Goal: Task Accomplishment & Management: Manage account settings

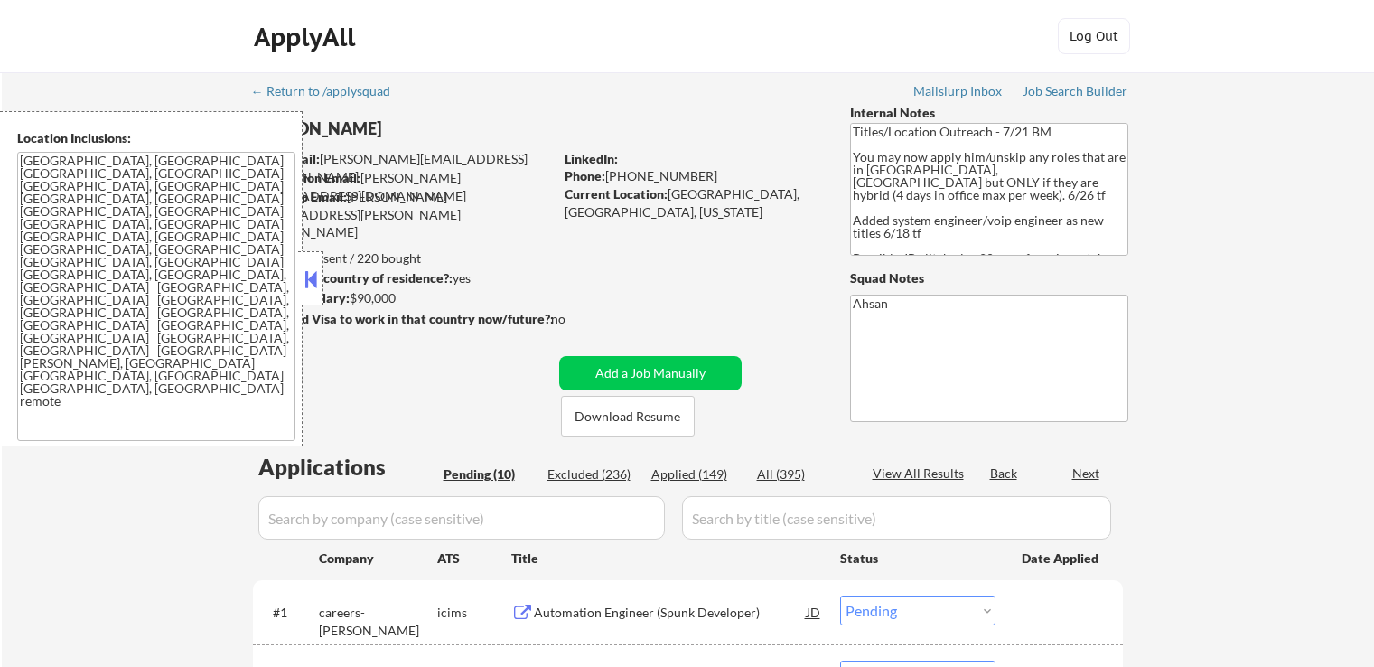
select select ""pending""
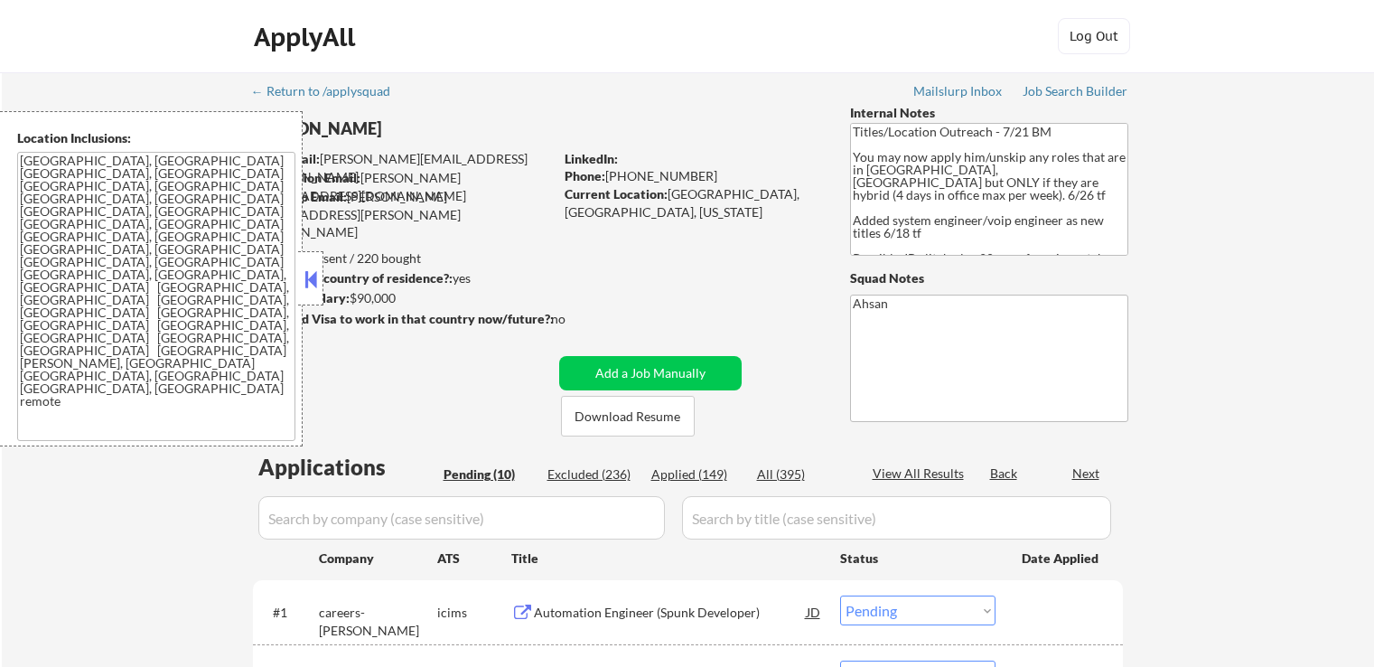
select select ""pending""
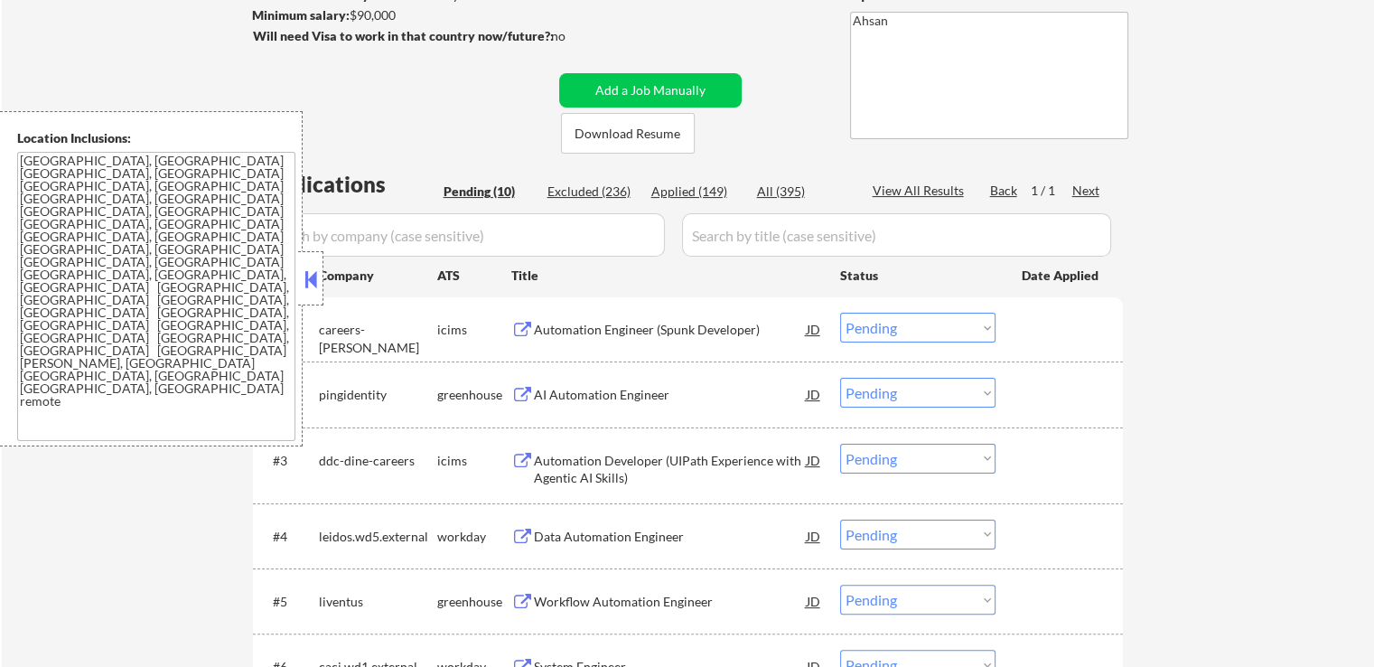
scroll to position [361, 0]
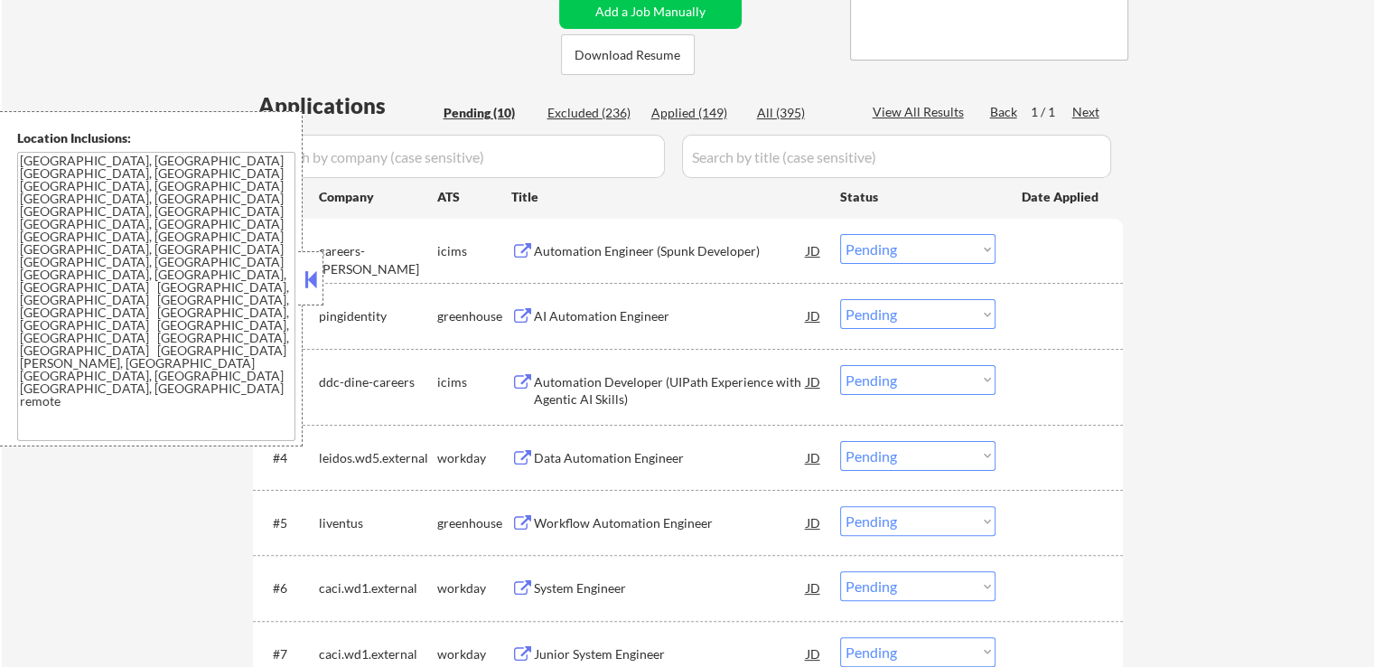
click at [538, 309] on div "AI Automation Engineer" at bounding box center [670, 316] width 273 height 18
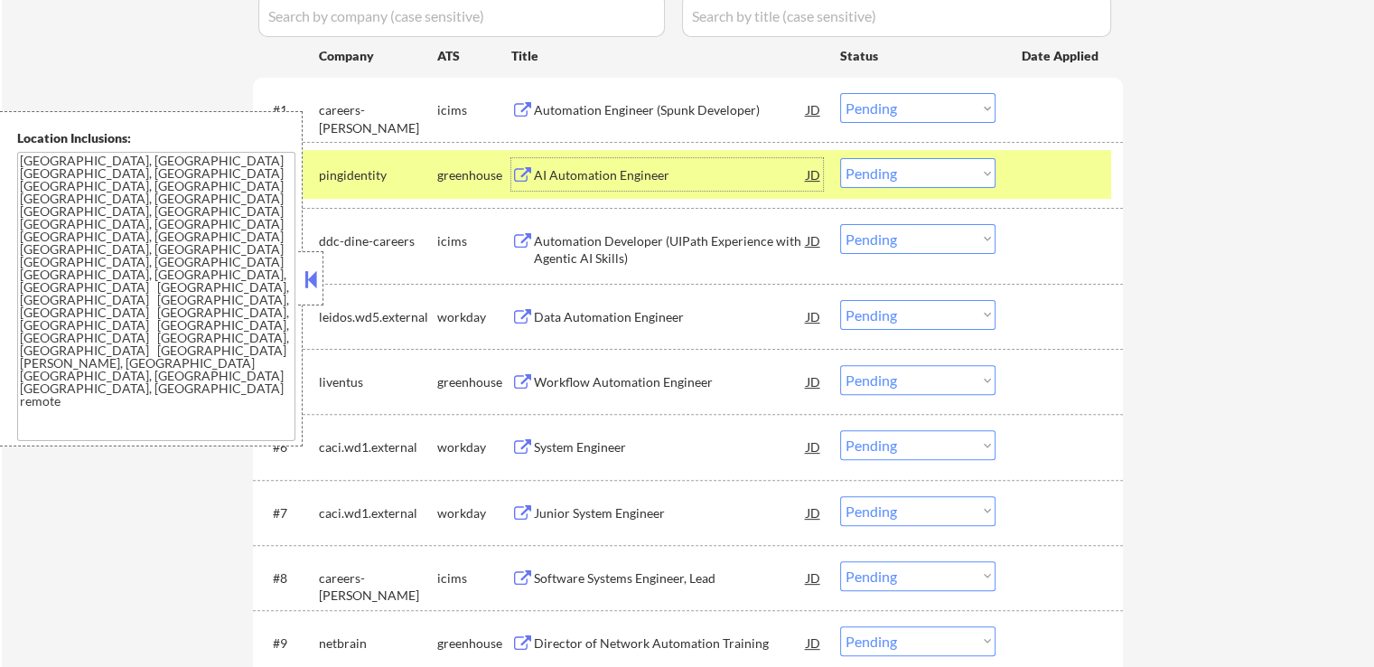
scroll to position [542, 0]
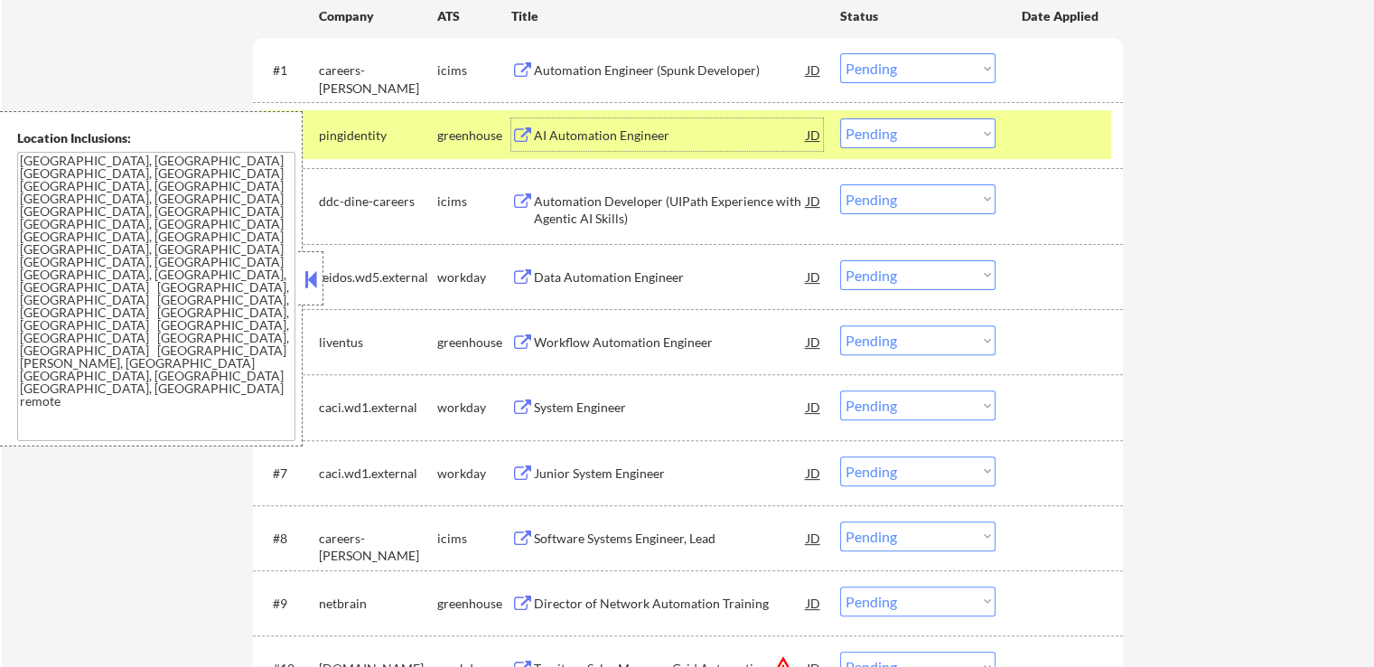
click at [563, 350] on div "Workflow Automation Engineer" at bounding box center [670, 342] width 273 height 18
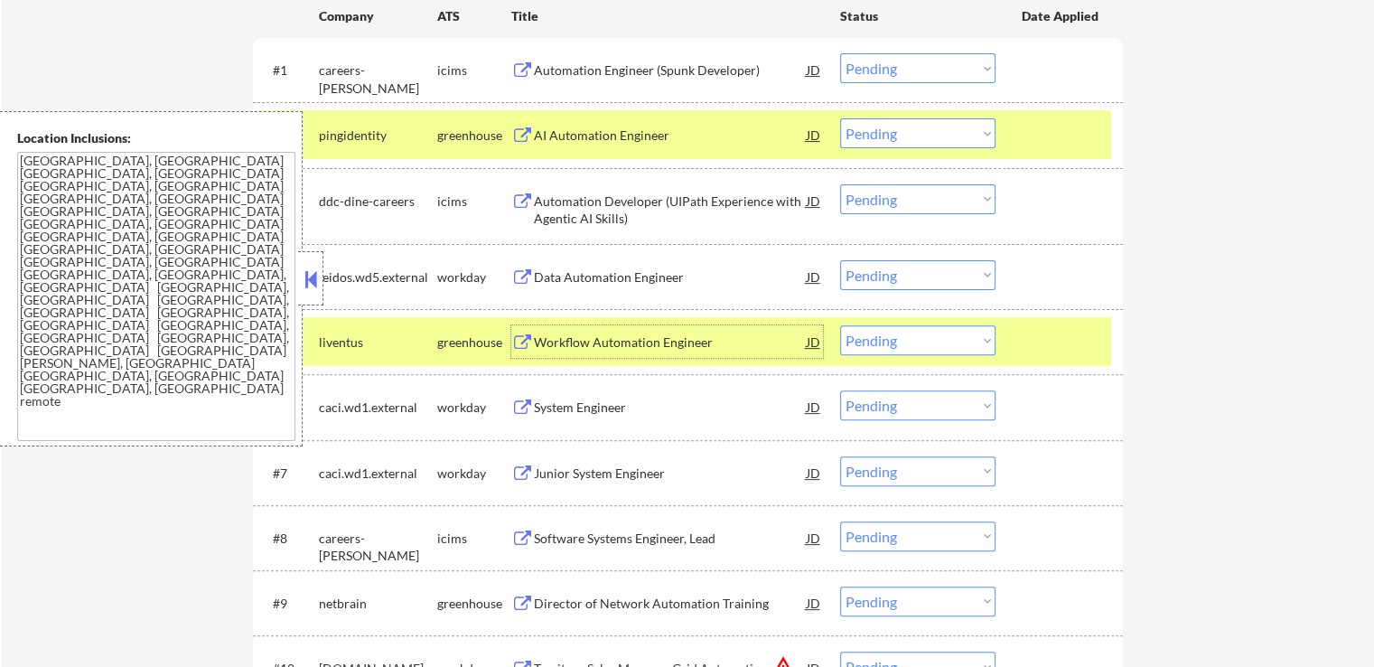
click at [900, 140] on select "Choose an option... Pending Applied Excluded (Questions) Excluded (Expired) Exc…" at bounding box center [917, 133] width 155 height 30
click at [840, 118] on select "Choose an option... Pending Applied Excluded (Questions) Excluded (Expired) Exc…" at bounding box center [917, 133] width 155 height 30
select select ""pending""
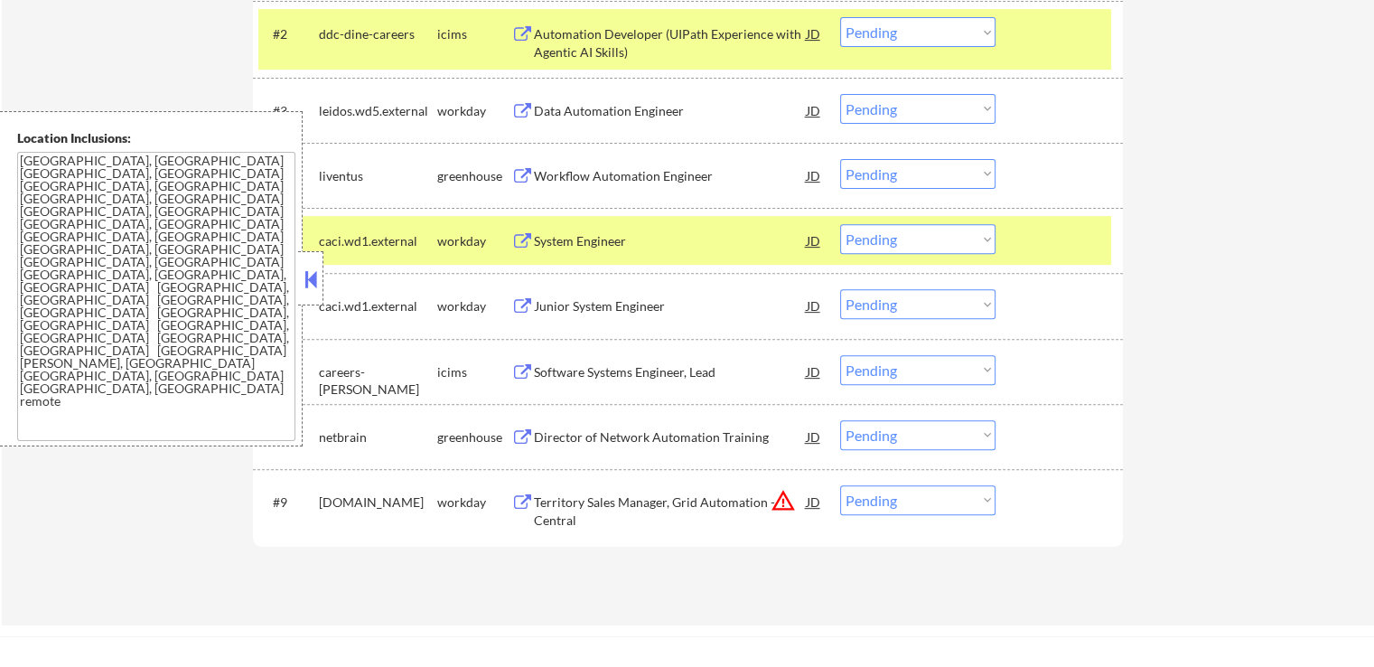
scroll to position [632, 0]
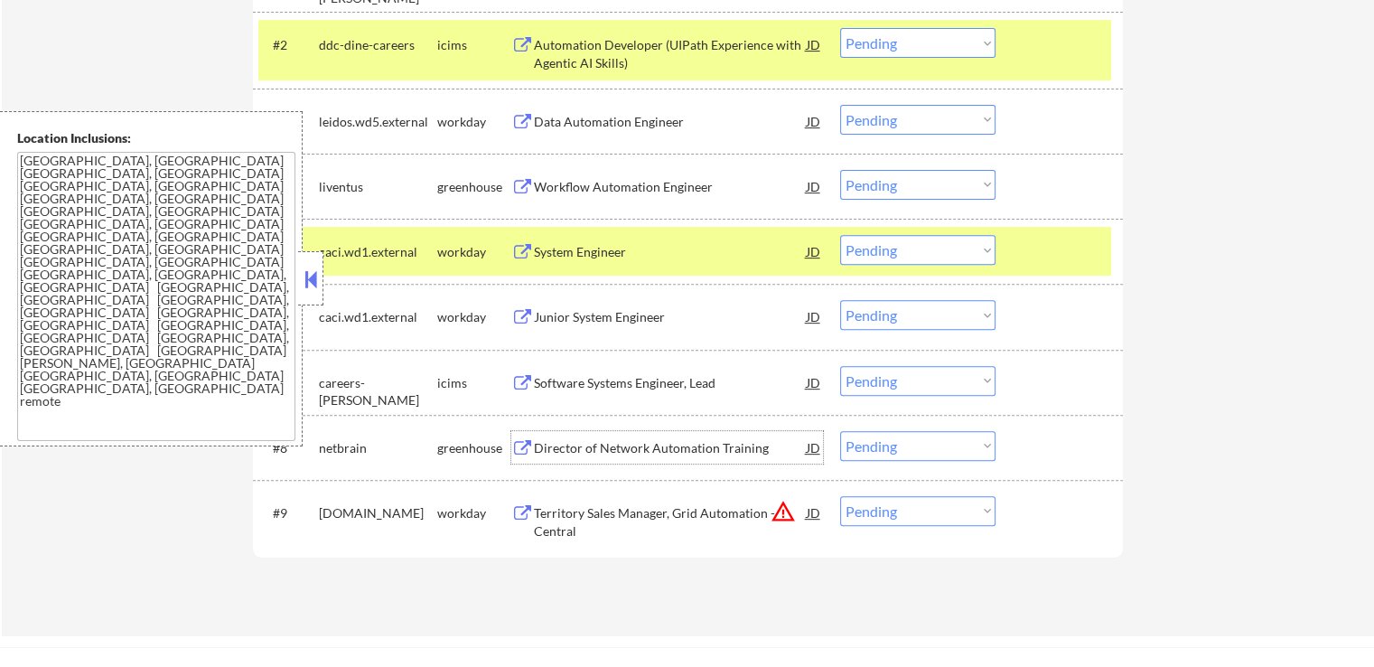
click at [546, 439] on div "Director of Network Automation Training" at bounding box center [670, 448] width 273 height 18
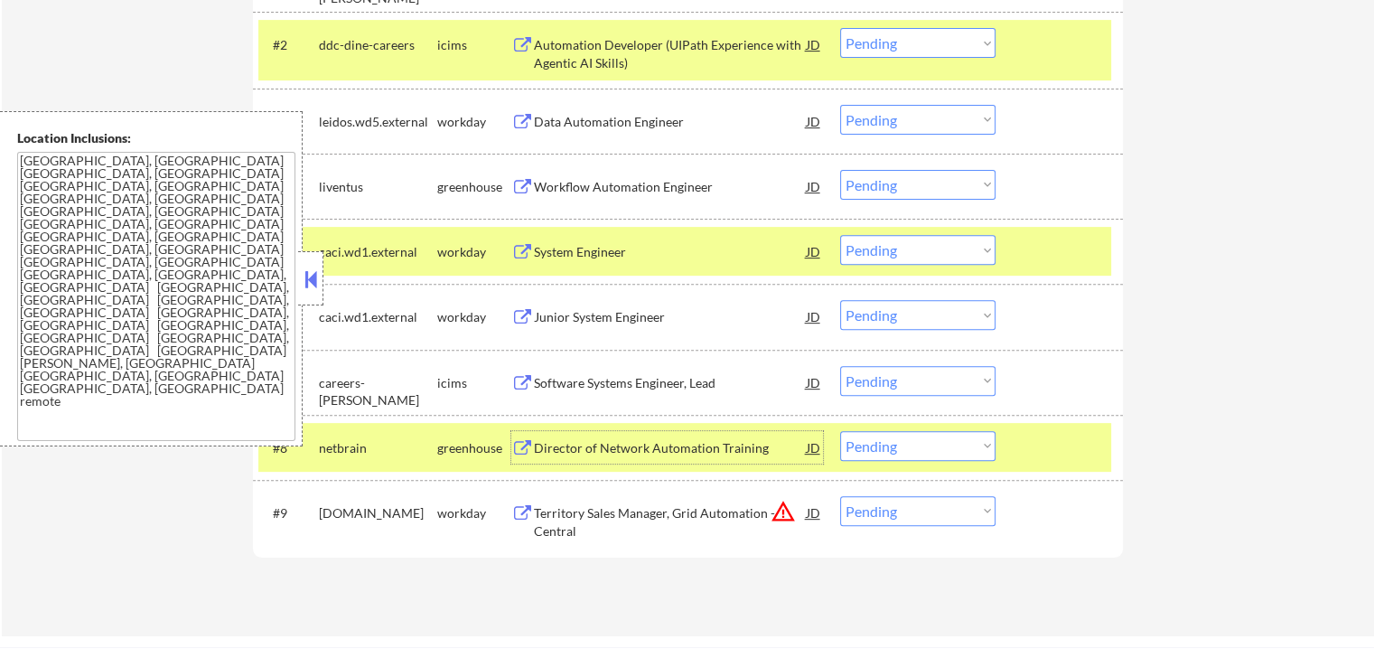
scroll to position [723, 0]
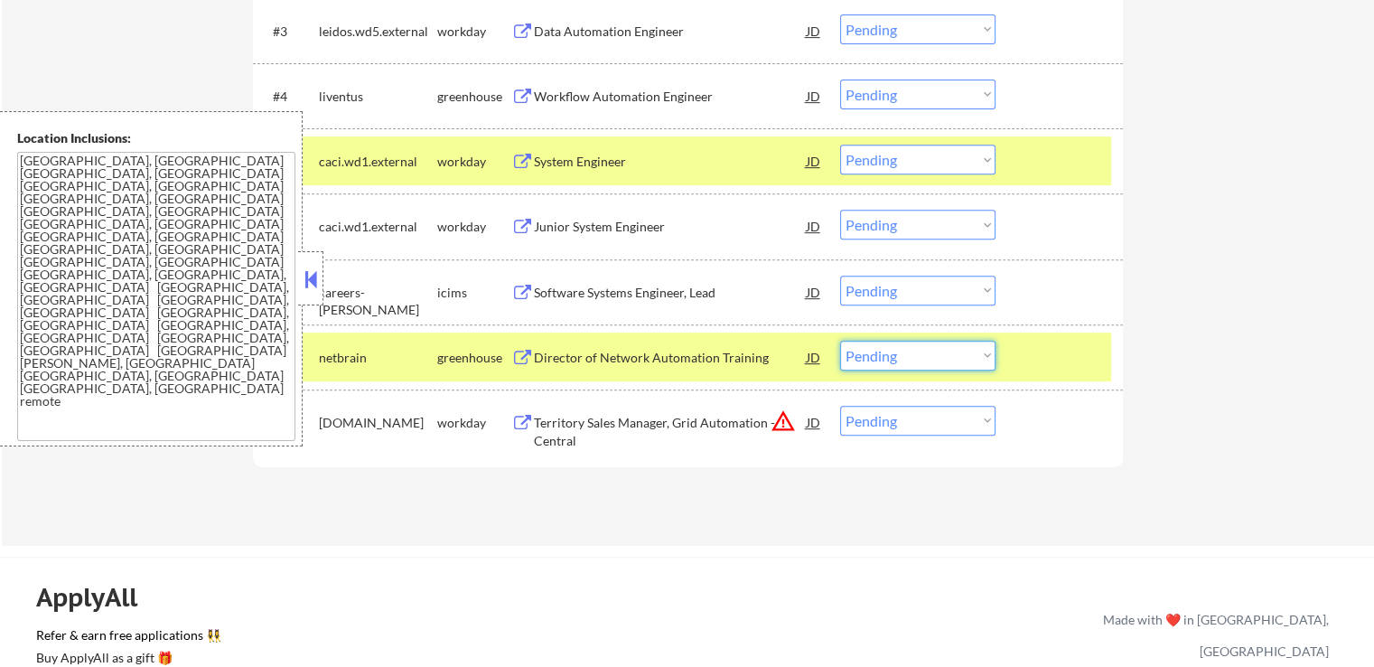
drag, startPoint x: 920, startPoint y: 359, endPoint x: 932, endPoint y: 367, distance: 14.3
click at [921, 359] on select "Choose an option... Pending Applied Excluded (Questions) Excluded (Expired) Exc…" at bounding box center [917, 356] width 155 height 30
click at [840, 341] on select "Choose an option... Pending Applied Excluded (Questions) Excluded (Expired) Exc…" at bounding box center [917, 356] width 155 height 30
click at [559, 218] on div "Junior System Engineer" at bounding box center [670, 227] width 273 height 18
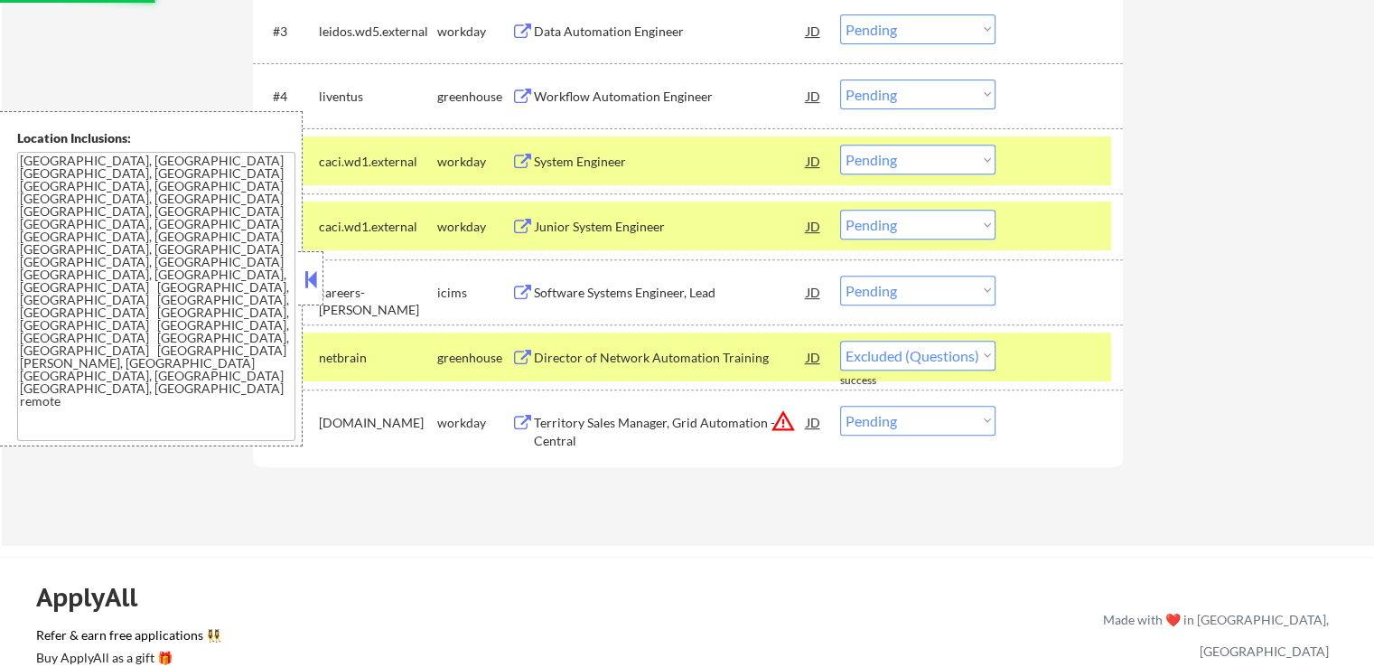
select select ""pending""
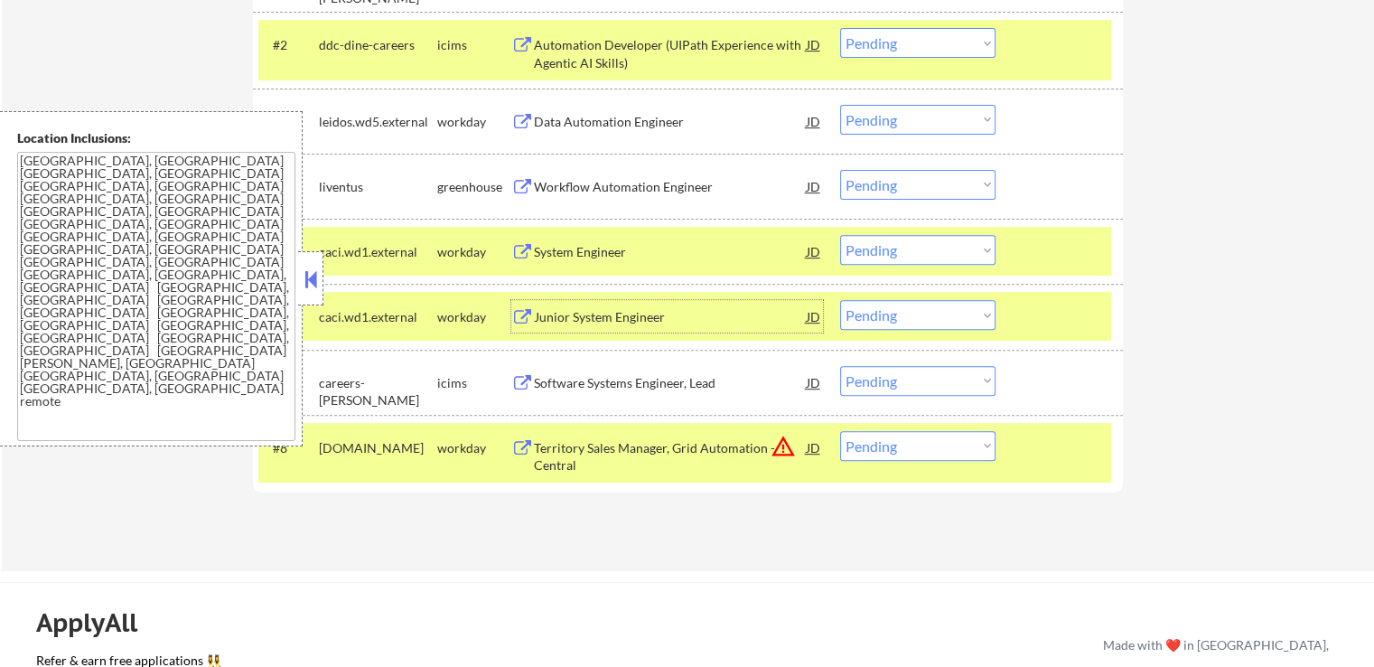
scroll to position [542, 0]
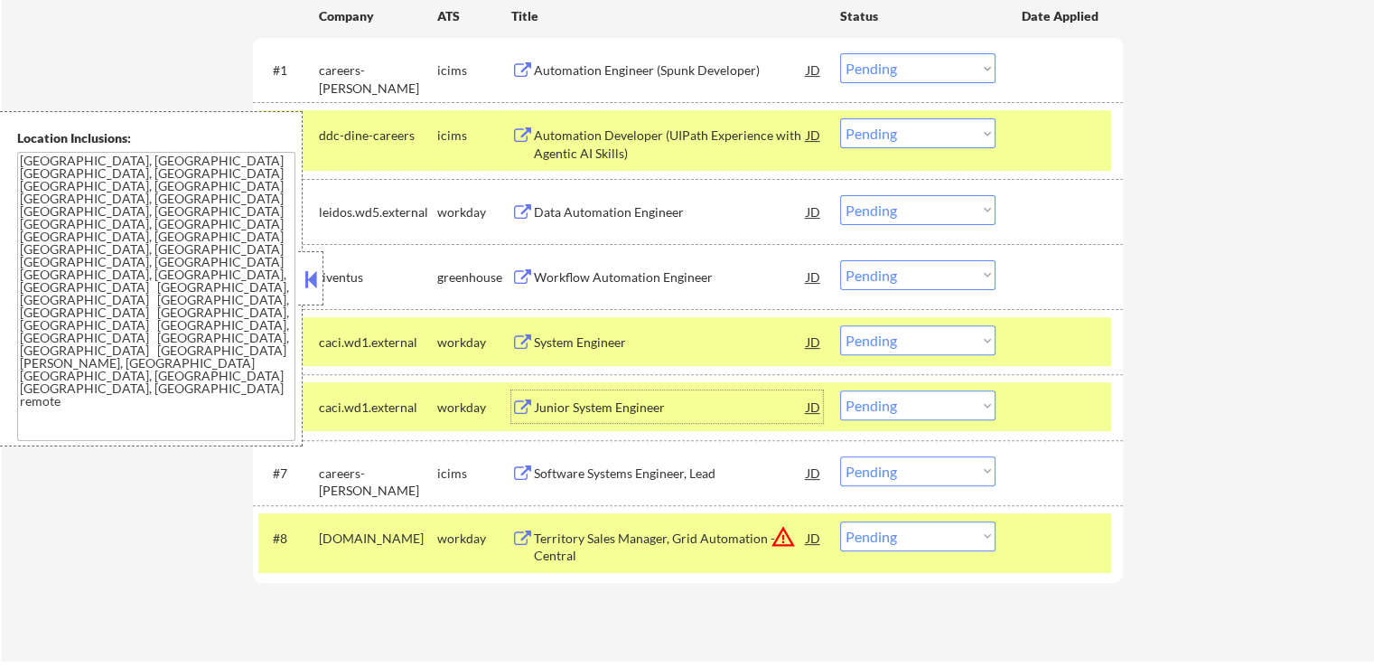
click at [589, 204] on div "Data Automation Engineer" at bounding box center [670, 212] width 273 height 18
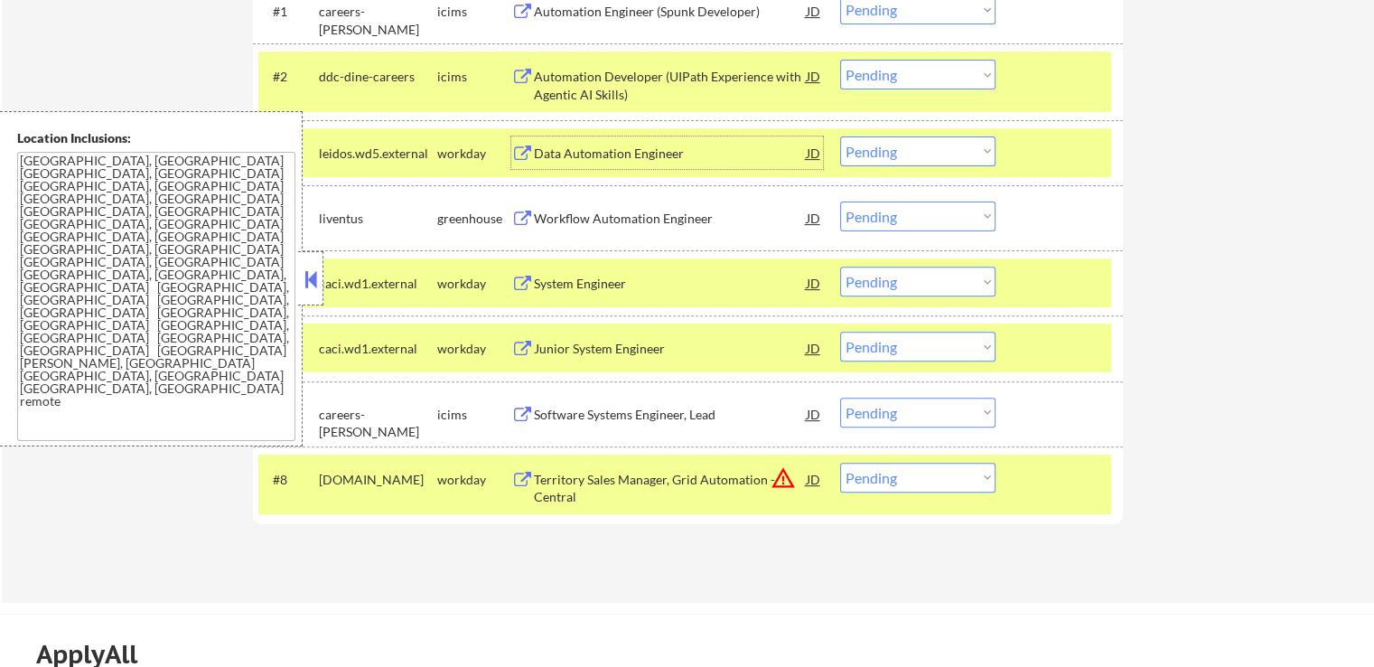
scroll to position [632, 0]
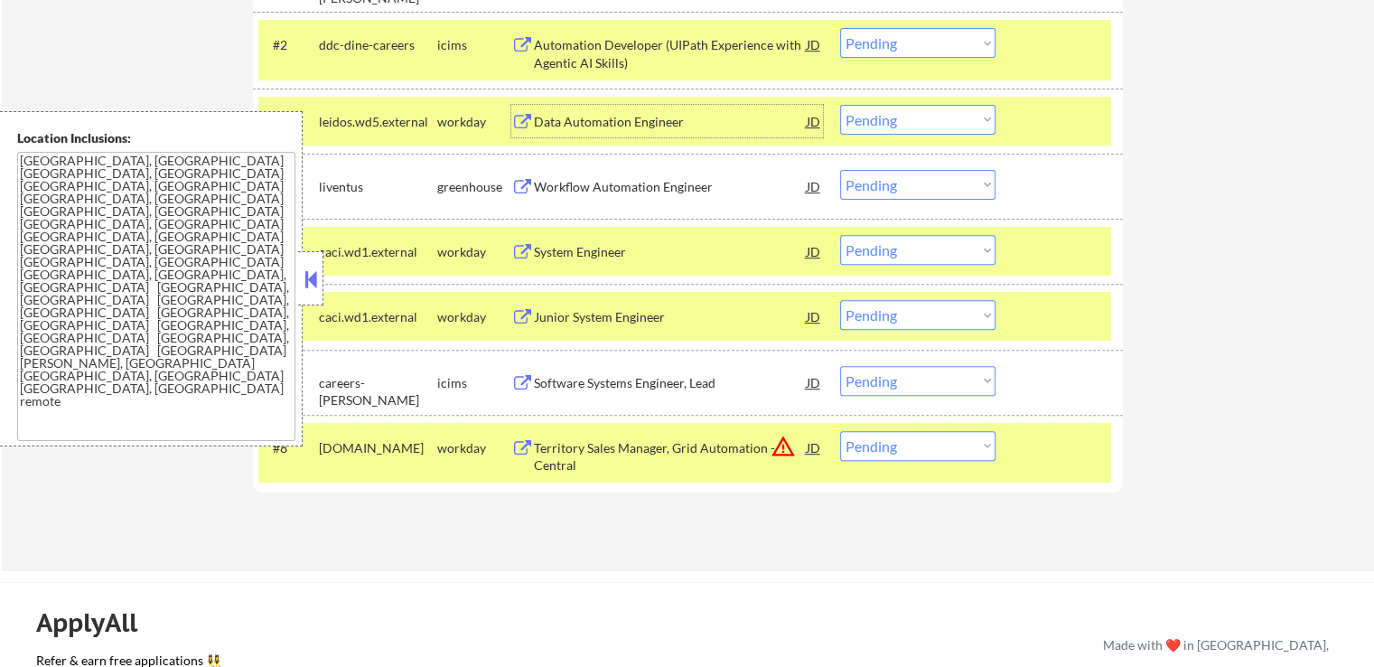
click at [593, 126] on div "Data Automation Engineer" at bounding box center [670, 122] width 273 height 18
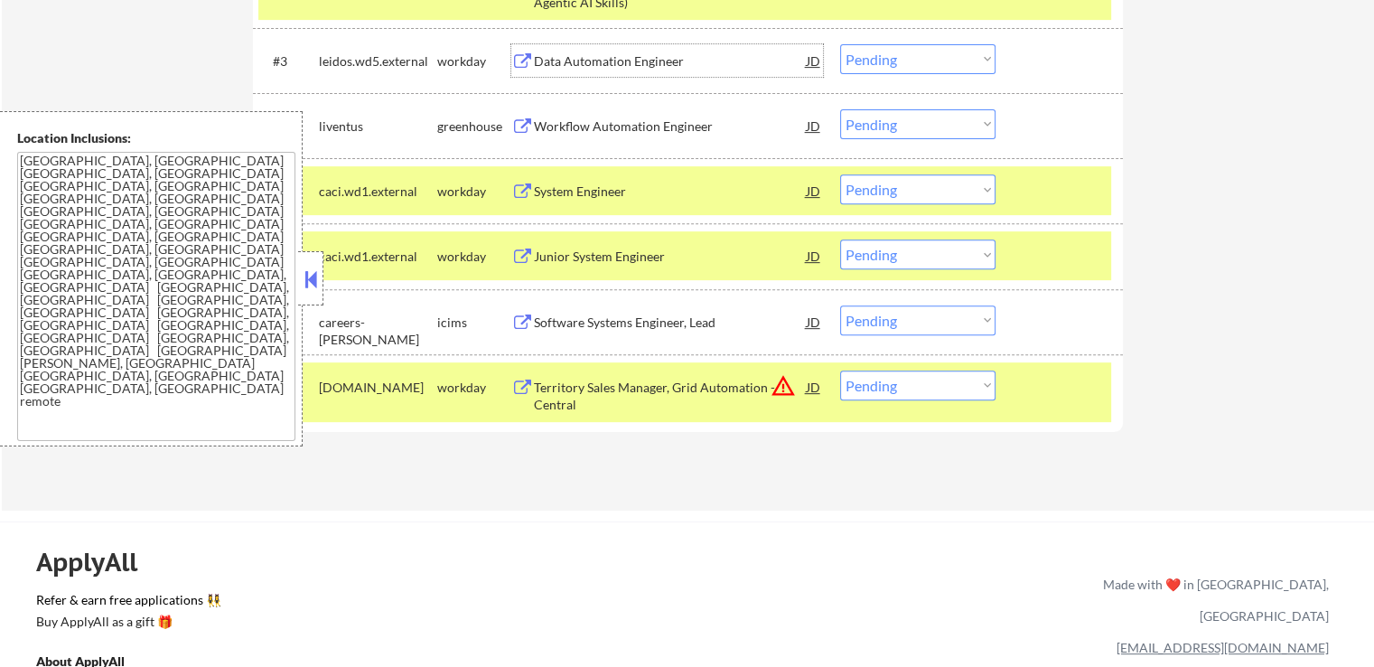
scroll to position [723, 0]
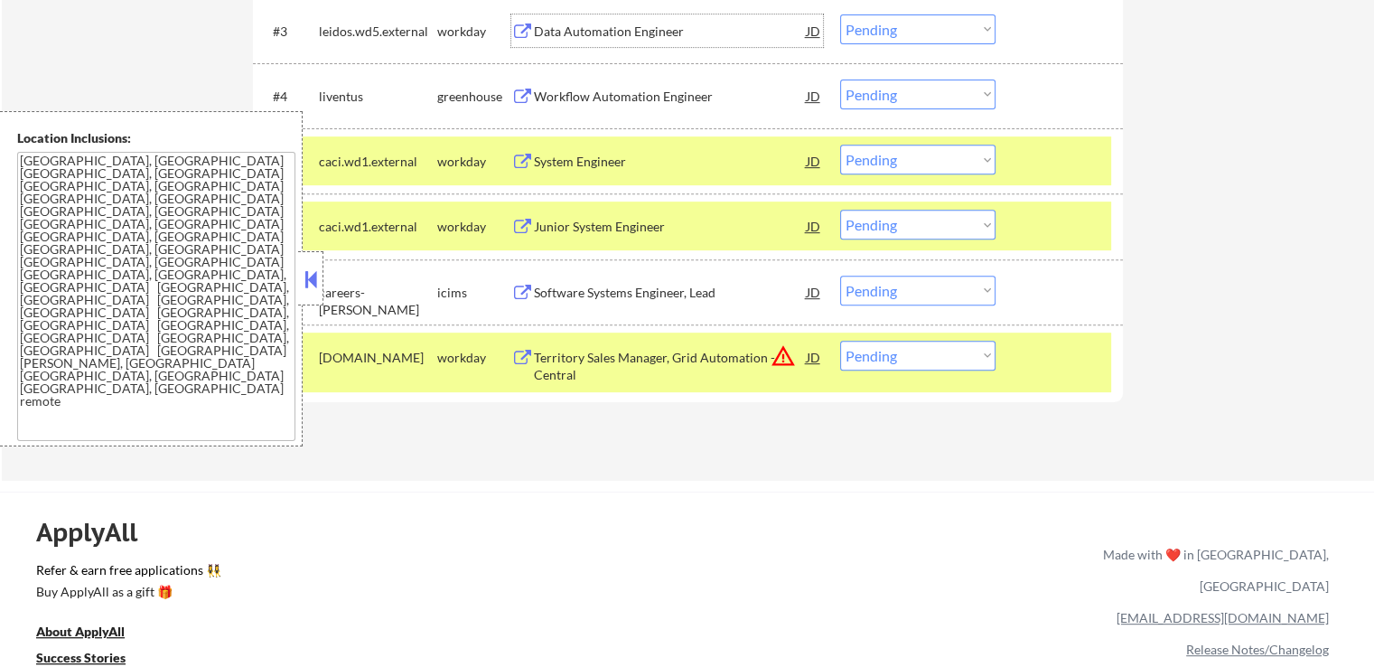
click at [614, 219] on div "Junior System Engineer" at bounding box center [670, 227] width 273 height 18
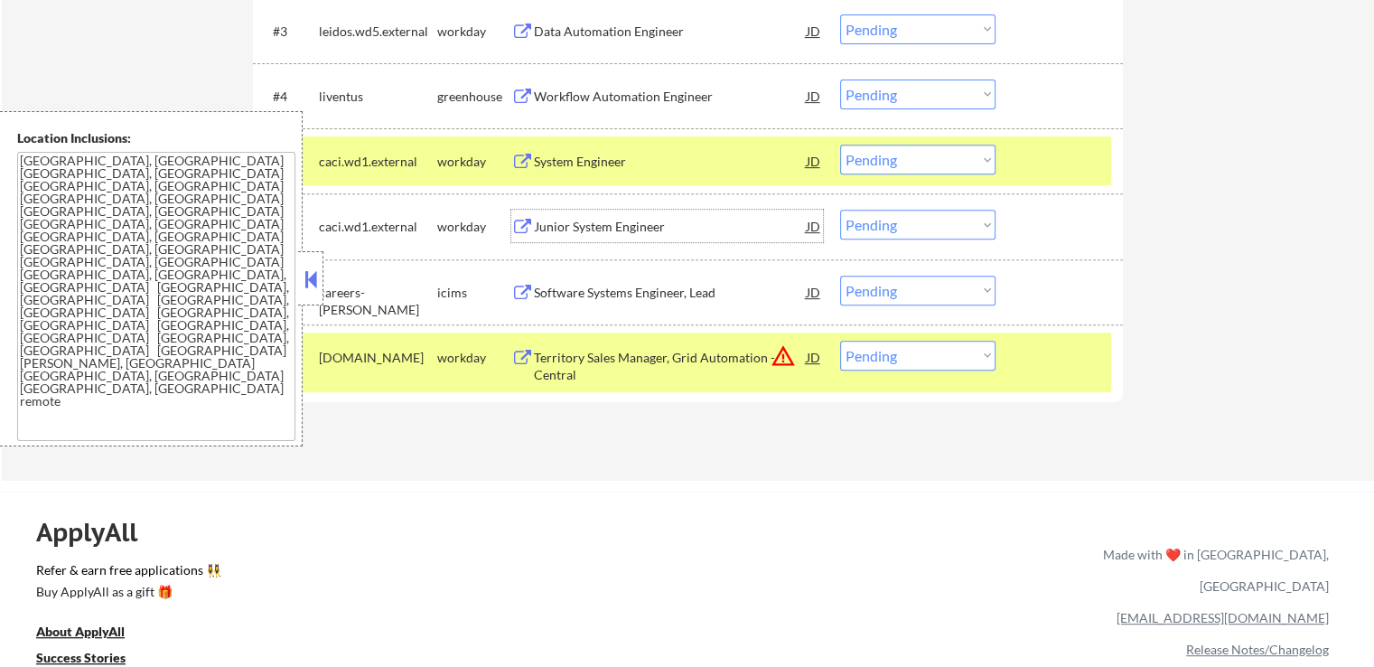
drag, startPoint x: 887, startPoint y: 215, endPoint x: 902, endPoint y: 235, distance: 25.1
click at [889, 218] on select "Choose an option... Pending Applied Excluded (Questions) Excluded (Expired) Exc…" at bounding box center [917, 225] width 155 height 30
click at [840, 210] on select "Choose an option... Pending Applied Excluded (Questions) Excluded (Expired) Exc…" at bounding box center [917, 225] width 155 height 30
click at [562, 160] on div "System Engineer" at bounding box center [670, 162] width 273 height 18
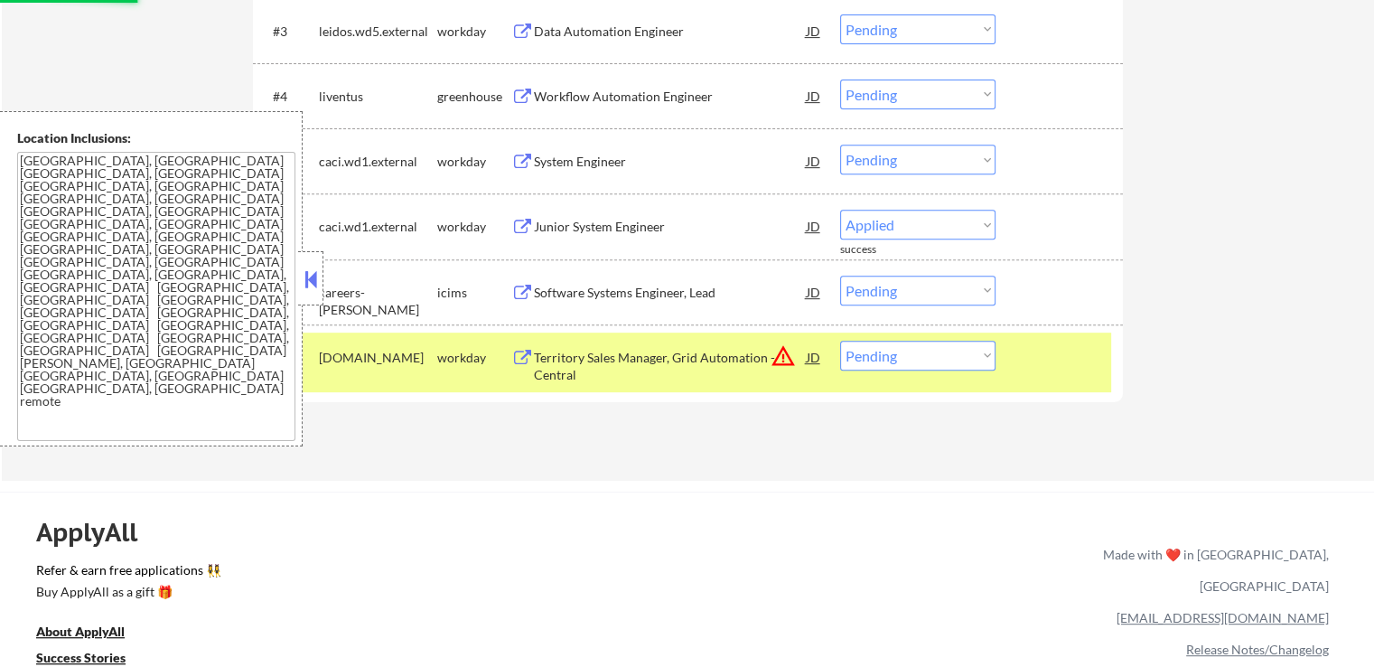
select select ""pending""
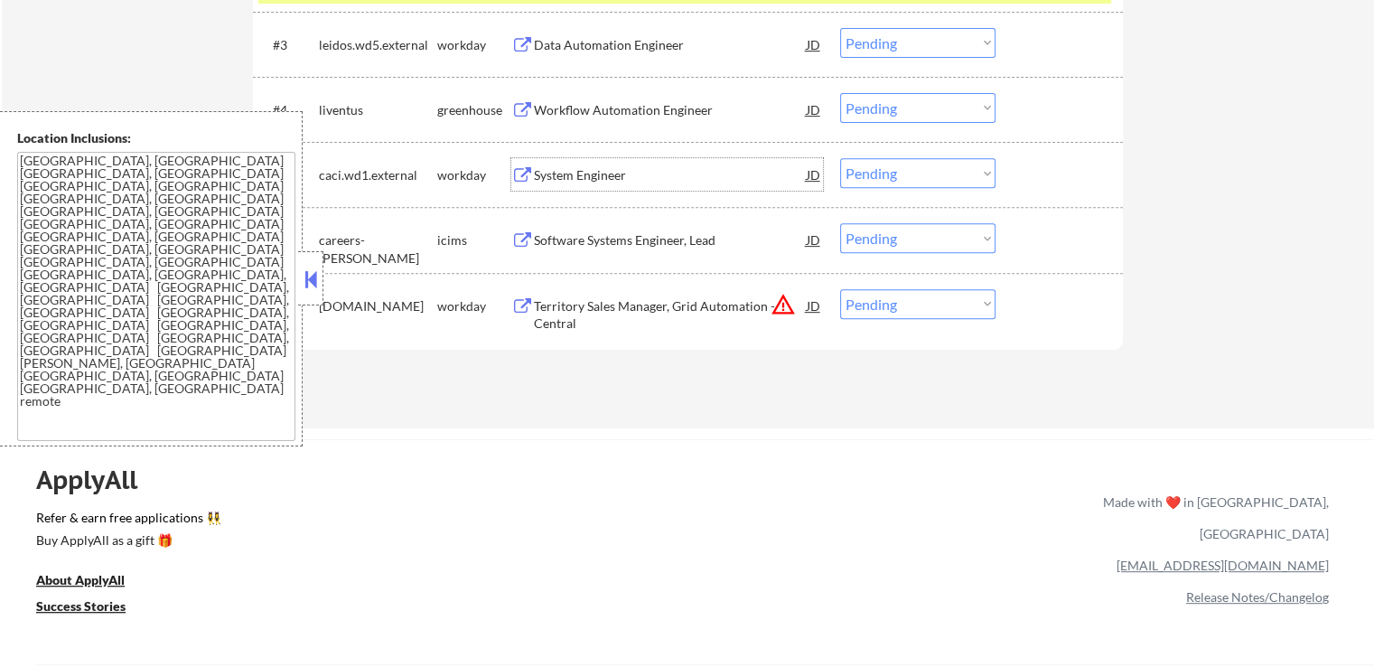
scroll to position [632, 0]
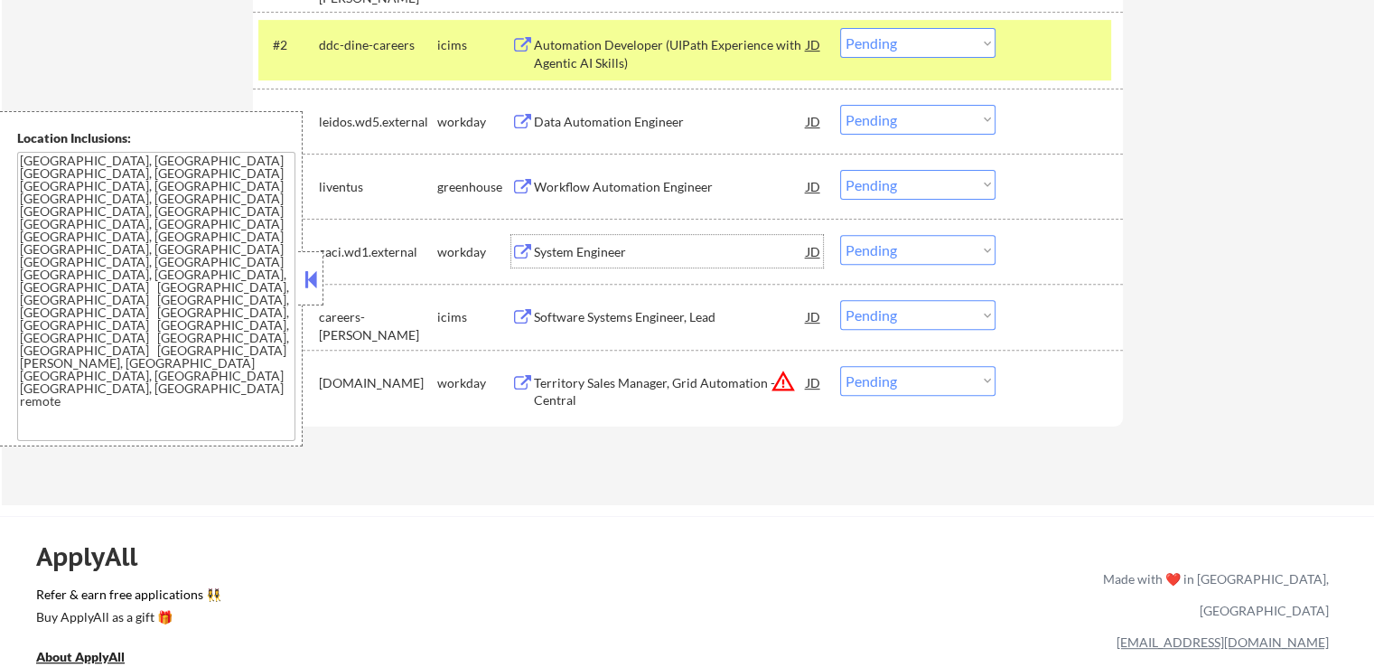
click at [900, 117] on select "Choose an option... Pending Applied Excluded (Questions) Excluded (Expired) Exc…" at bounding box center [917, 120] width 155 height 30
click at [840, 105] on select "Choose an option... Pending Applied Excluded (Questions) Excluded (Expired) Exc…" at bounding box center [917, 120] width 155 height 30
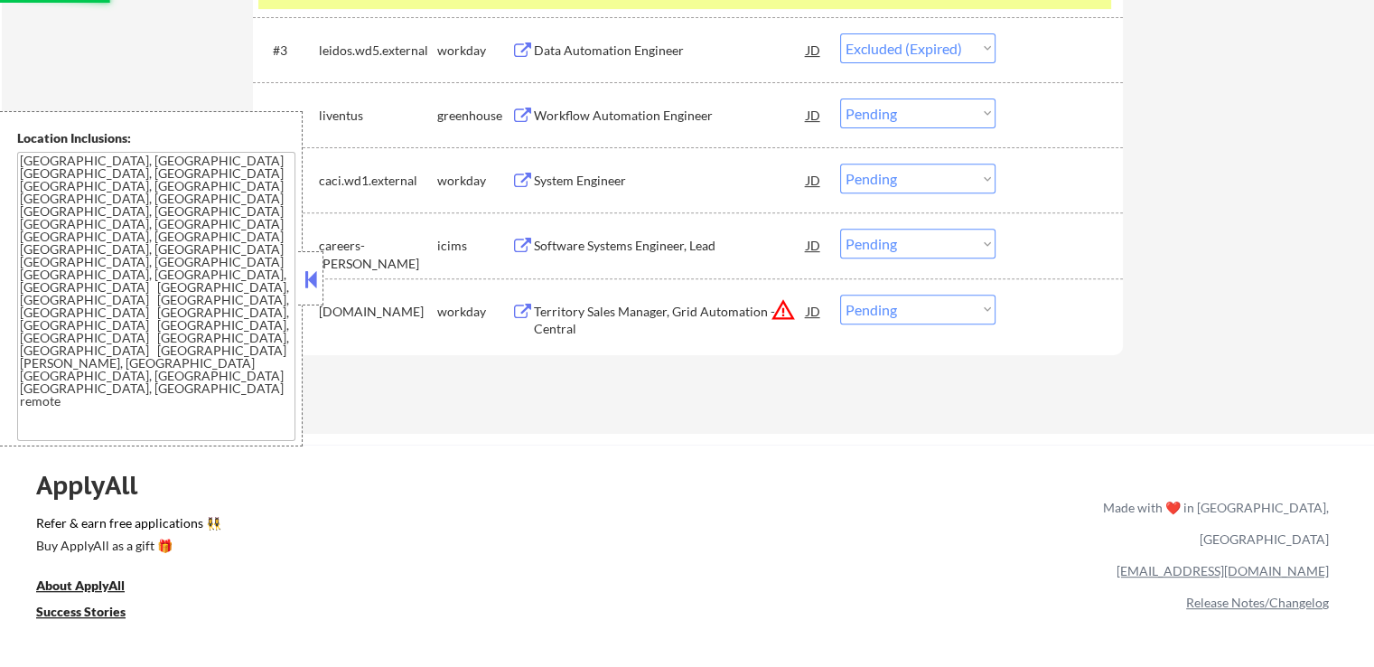
scroll to position [813, 0]
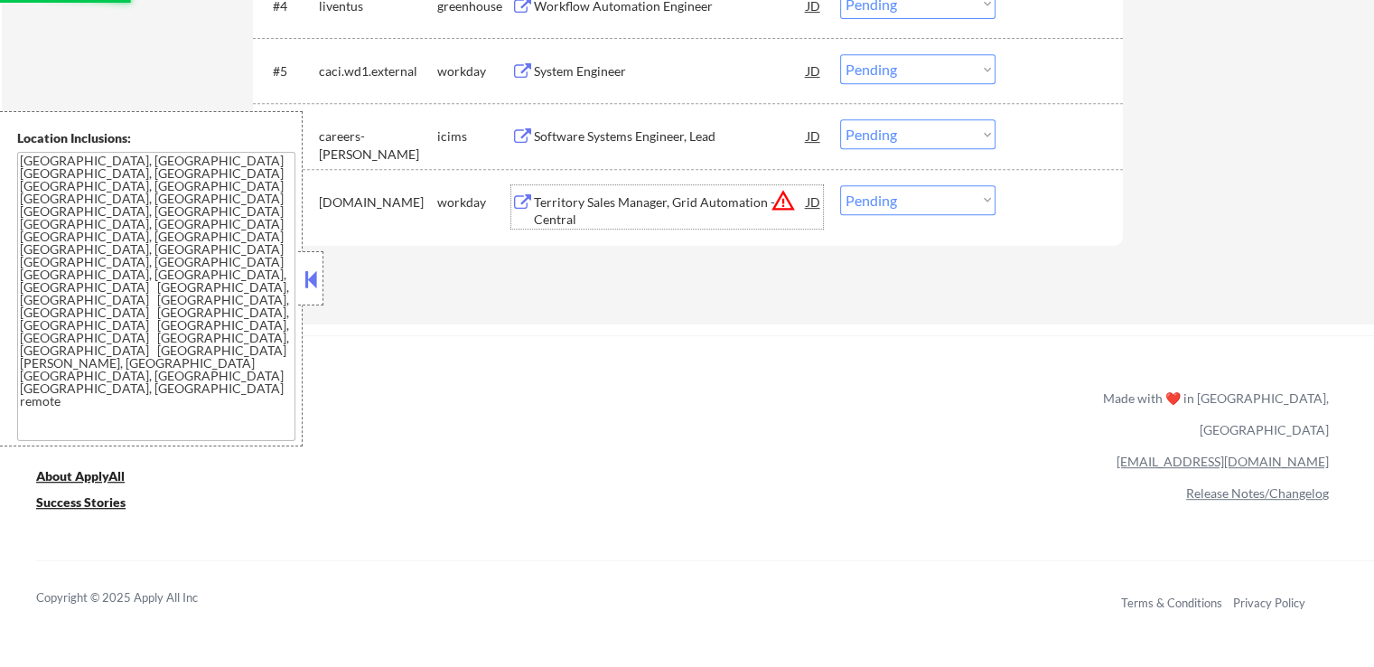
click at [607, 215] on div "Territory Sales Manager, Grid Automation - Central" at bounding box center [670, 210] width 273 height 35
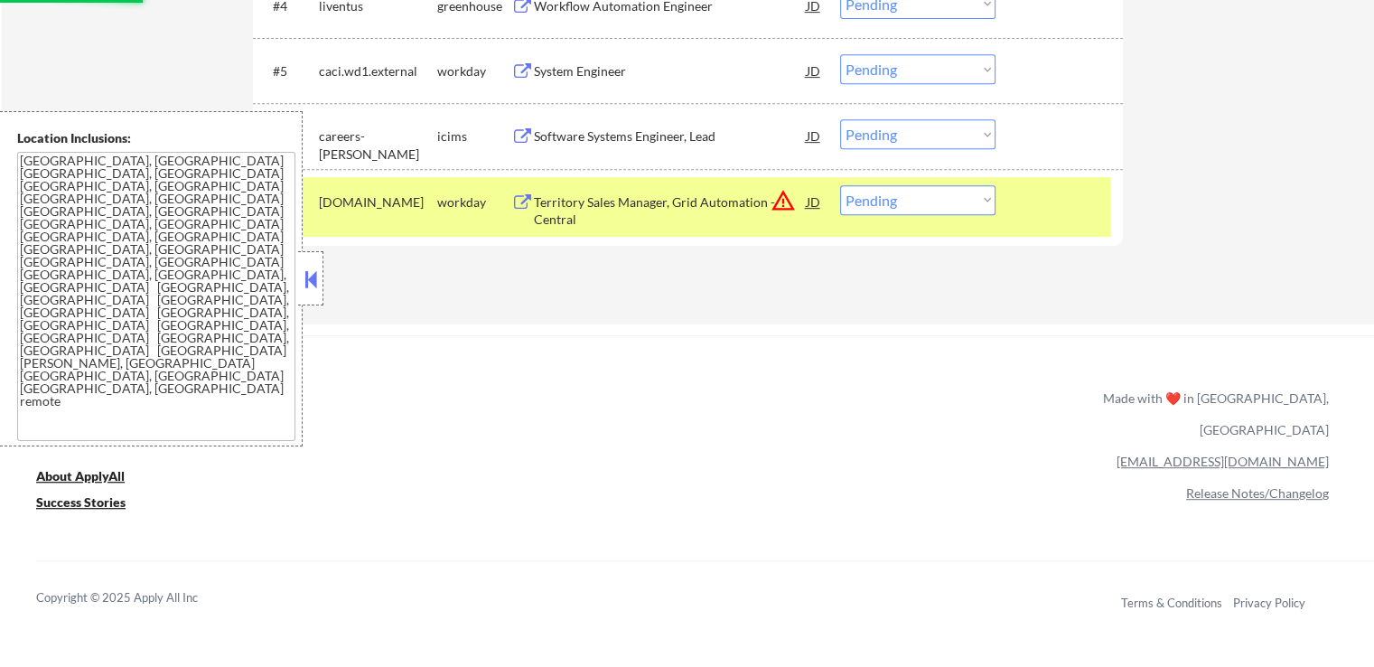
select select ""pending""
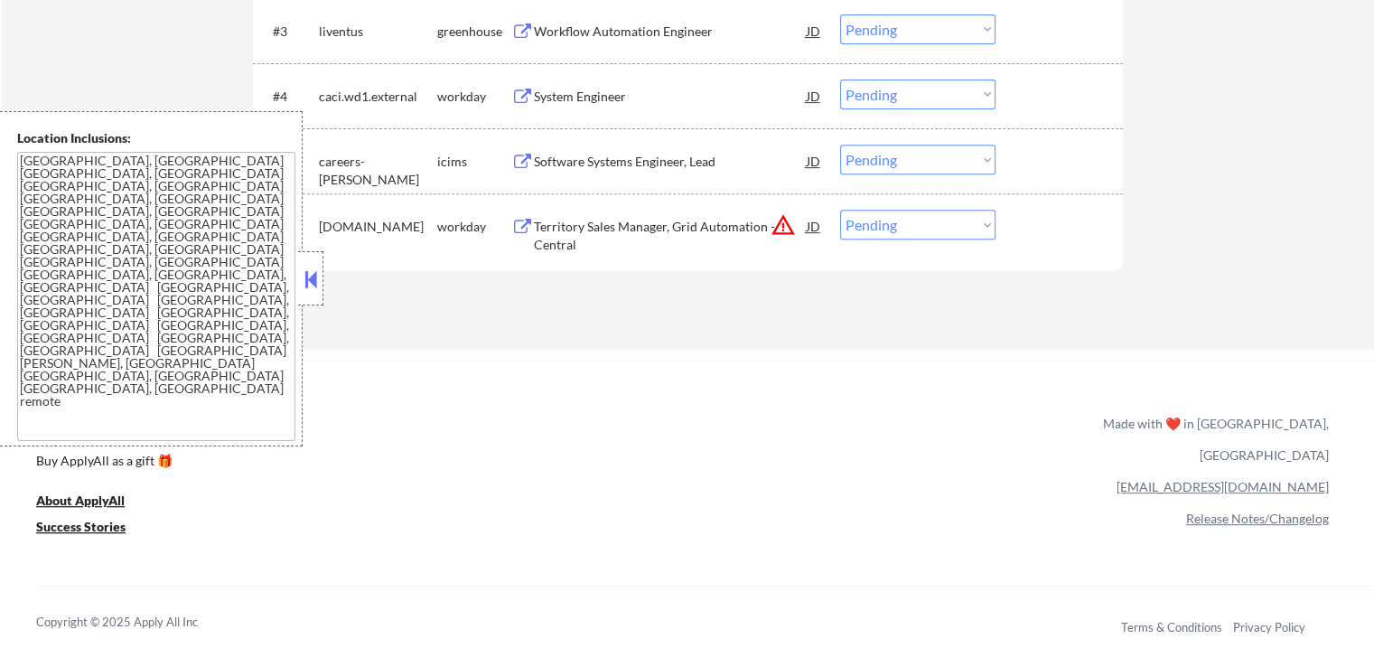
scroll to position [632, 0]
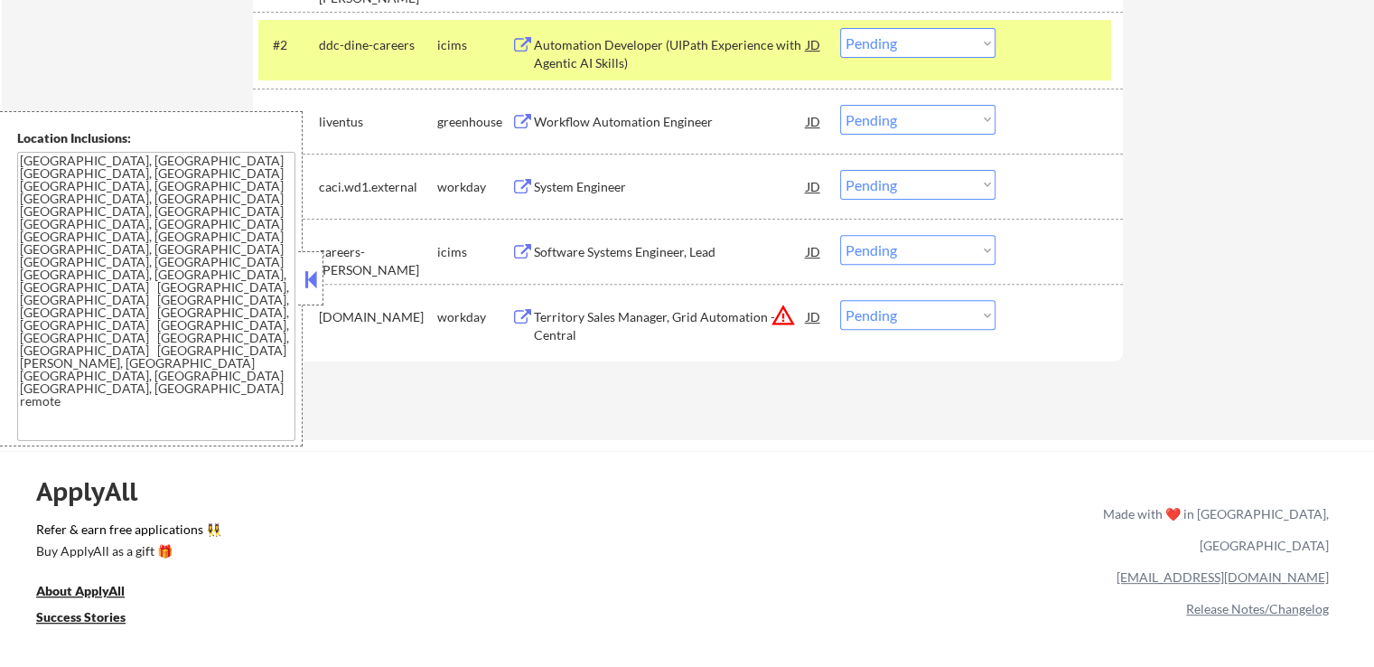
click at [898, 186] on select "Choose an option... Pending Applied Excluded (Questions) Excluded (Expired) Exc…" at bounding box center [917, 185] width 155 height 30
click at [840, 170] on select "Choose an option... Pending Applied Excluded (Questions) Excluded (Expired) Exc…" at bounding box center [917, 185] width 155 height 30
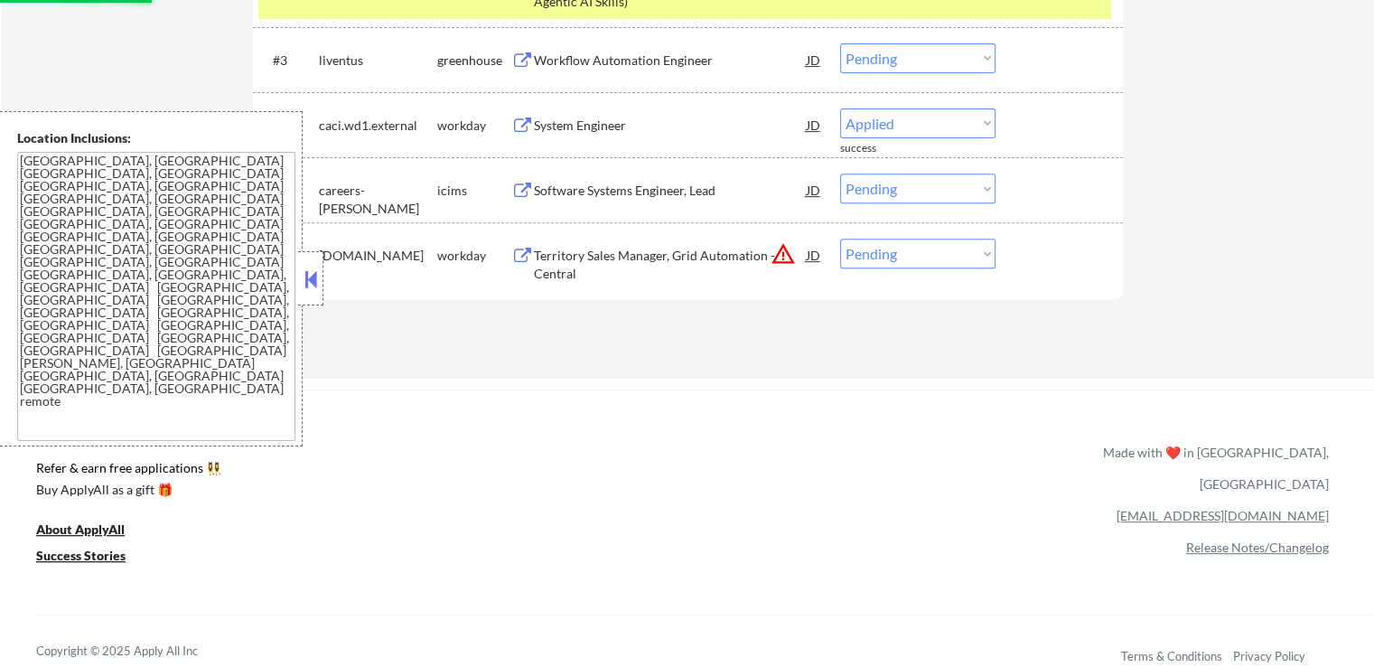
scroll to position [723, 0]
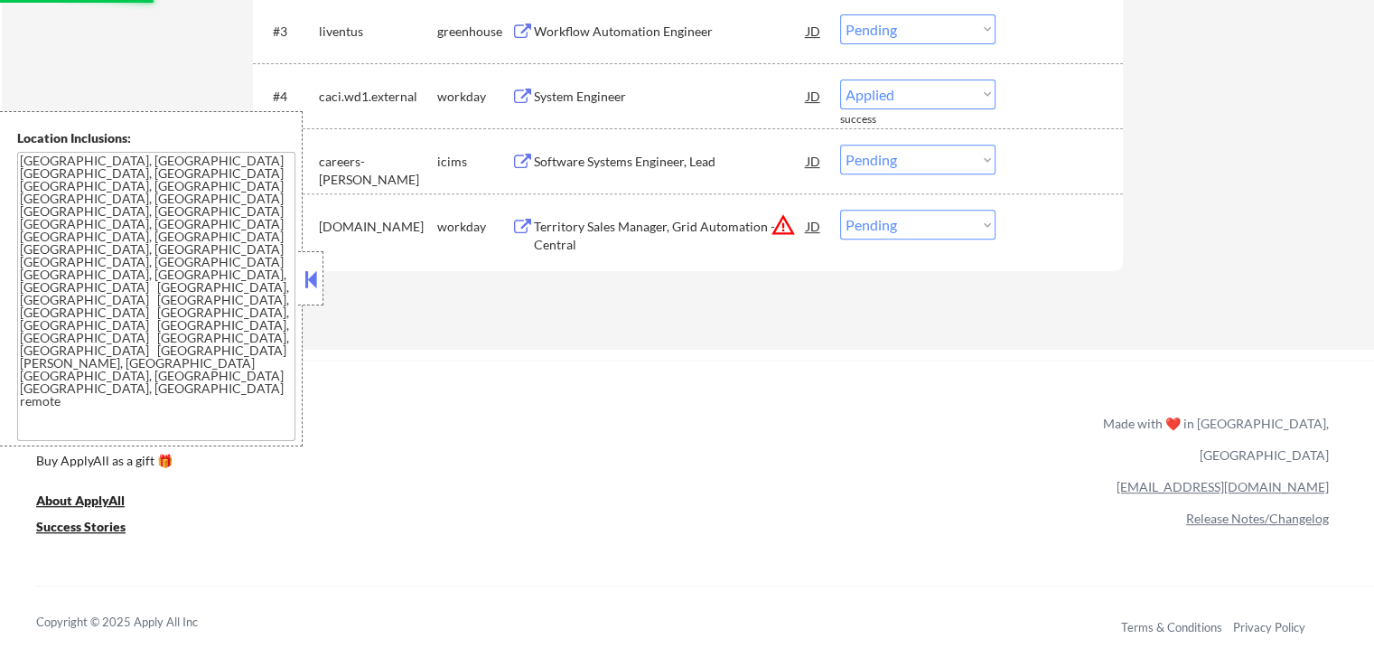
select select ""pending""
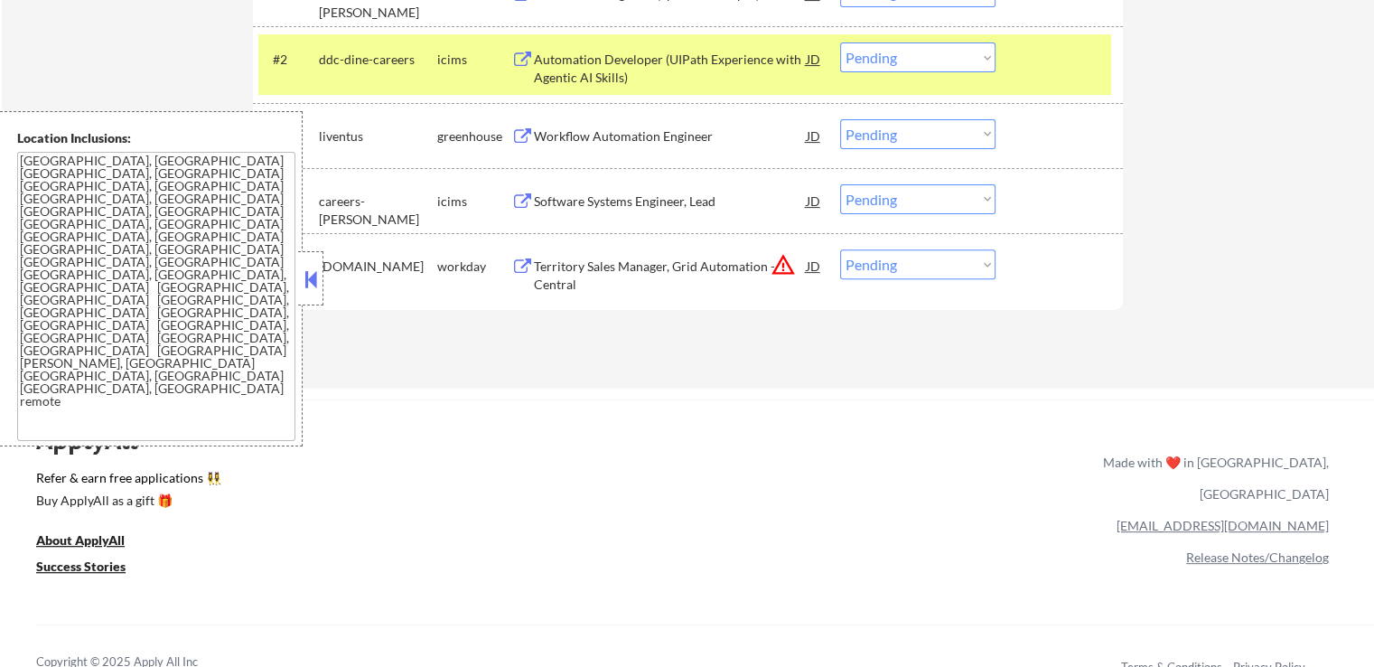
scroll to position [542, 0]
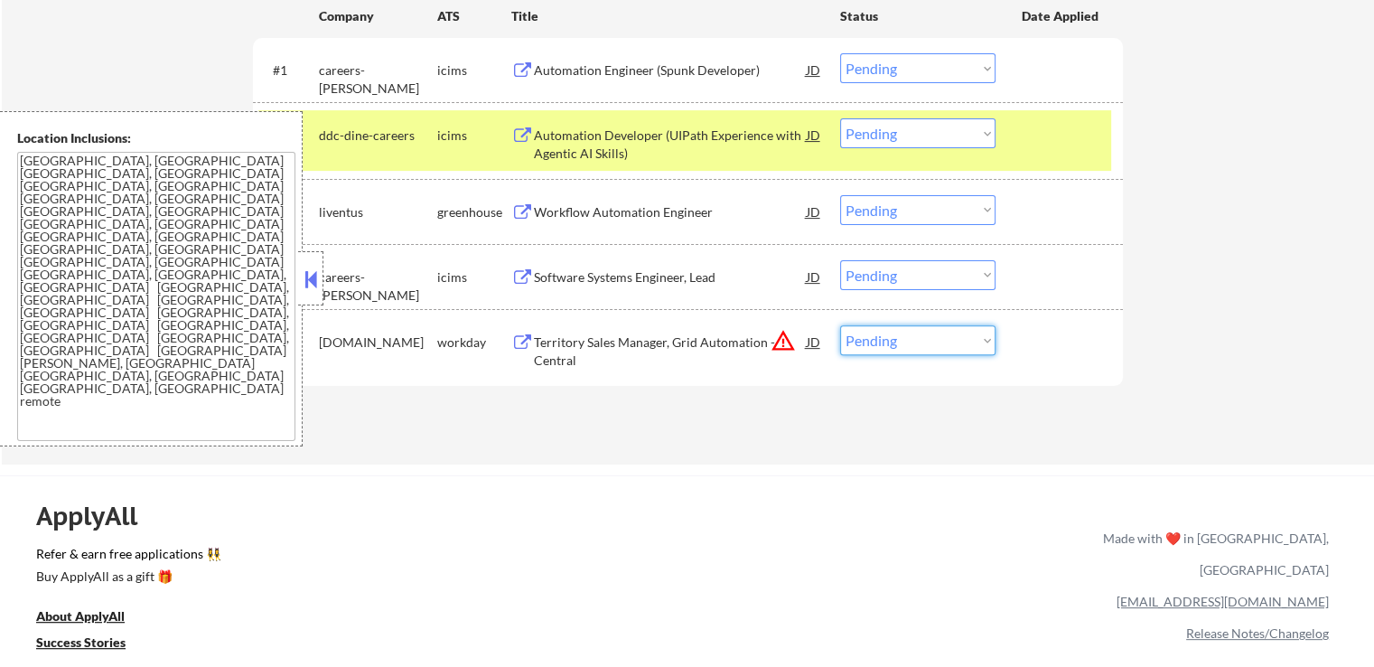
drag, startPoint x: 889, startPoint y: 340, endPoint x: 896, endPoint y: 347, distance: 10.2
click at [890, 340] on select "Choose an option... Pending Applied Excluded (Questions) Excluded (Expired) Exc…" at bounding box center [917, 340] width 155 height 30
select select ""excluded__location_""
click at [840, 325] on select "Choose an option... Pending Applied Excluded (Questions) Excluded (Expired) Exc…" at bounding box center [917, 340] width 155 height 30
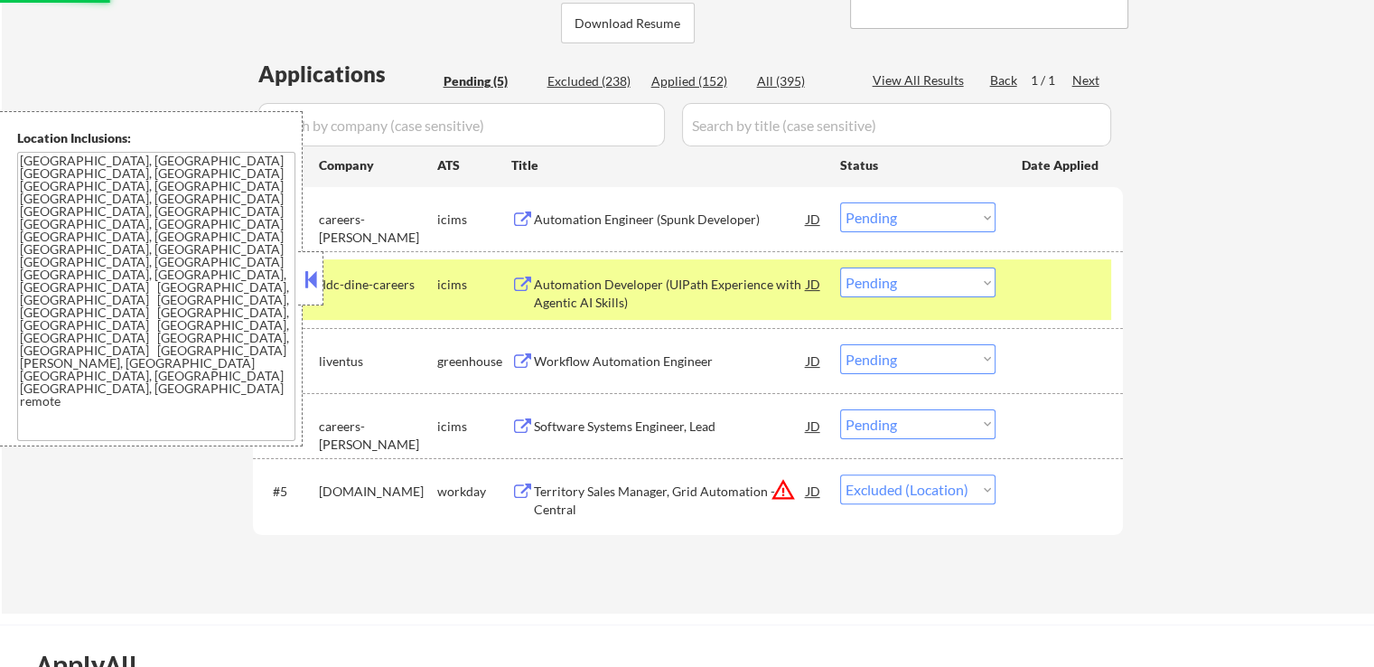
scroll to position [361, 0]
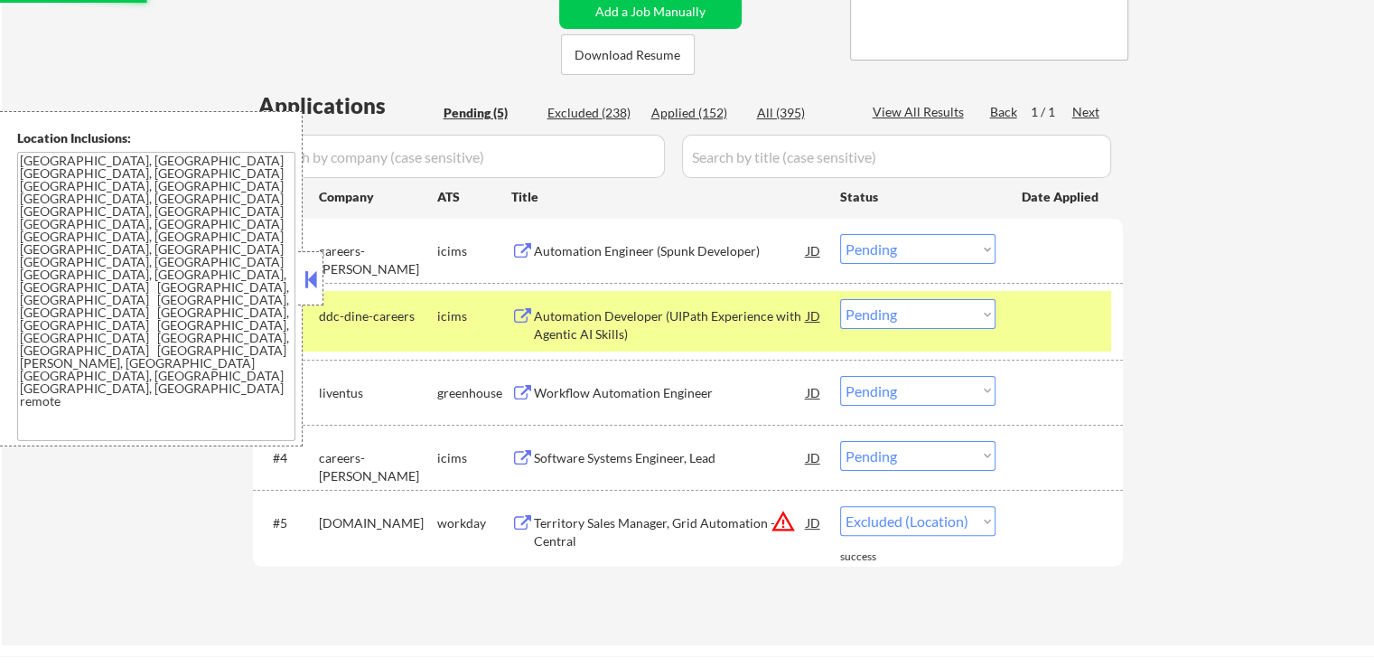
click at [1096, 330] on div at bounding box center [1061, 315] width 79 height 33
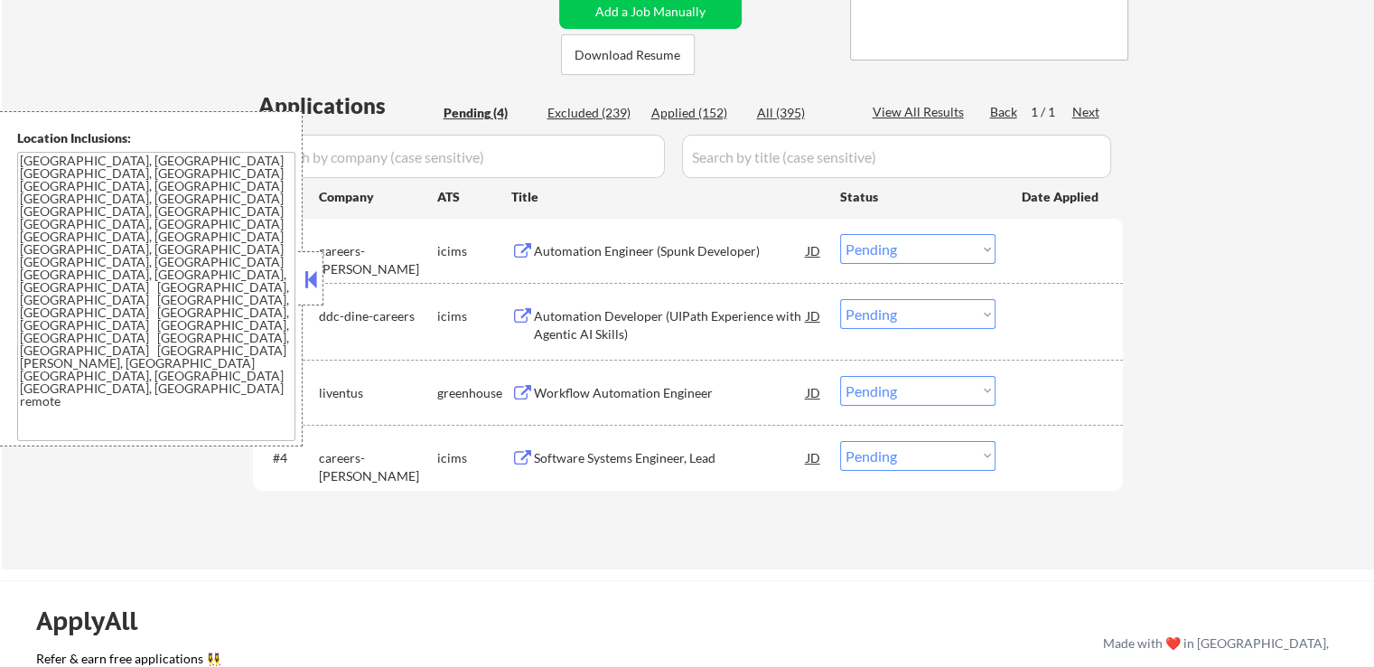
click at [1232, 322] on div "← Return to /applysquad Mailslurp Inbox Job Search Builder [PERSON_NAME] User E…" at bounding box center [688, 140] width 1372 height 858
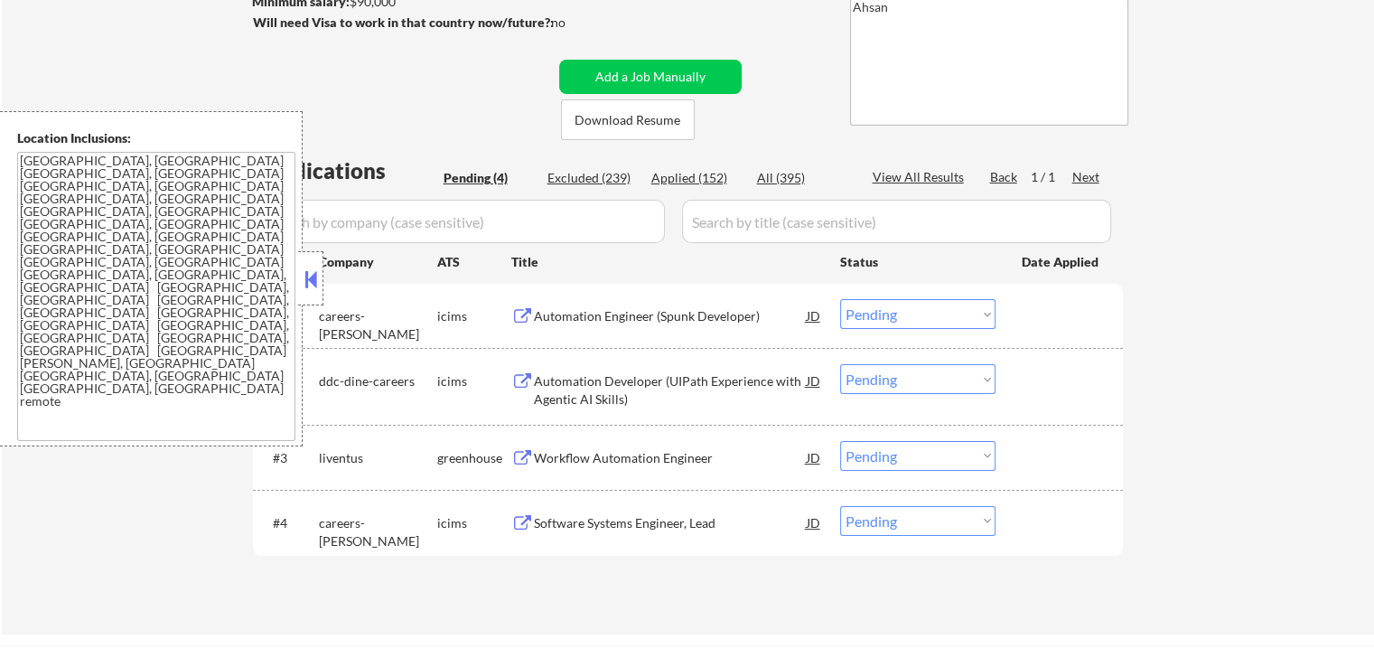
scroll to position [181, 0]
